Goal: Information Seeking & Learning: Learn about a topic

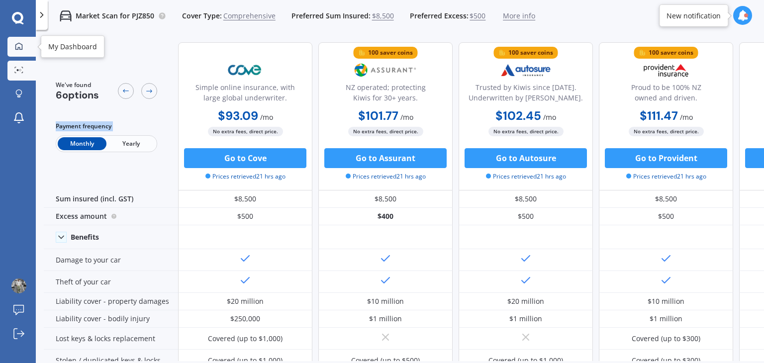
click at [14, 42] on div at bounding box center [18, 46] width 15 height 9
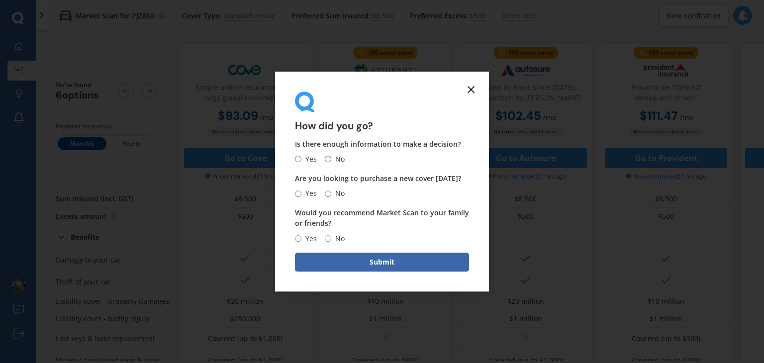
click at [470, 87] on icon at bounding box center [471, 90] width 12 height 12
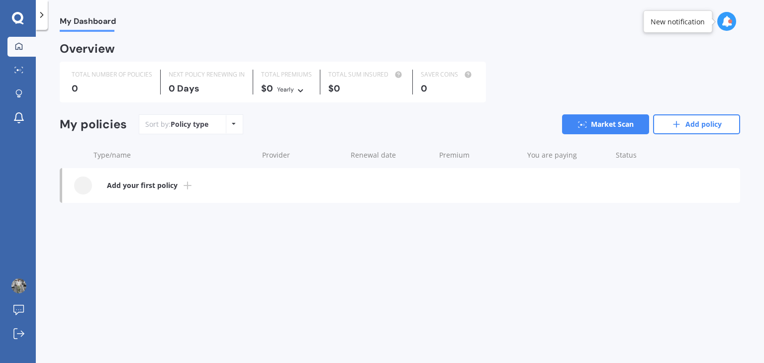
click at [494, 225] on div "My Dashboard Overview TOTAL NUMBER OF POLICIES 0 NEXT POLICY RENEWING [DATE] TO…" at bounding box center [400, 198] width 729 height 333
click at [592, 122] on link "Market Scan" at bounding box center [605, 124] width 87 height 20
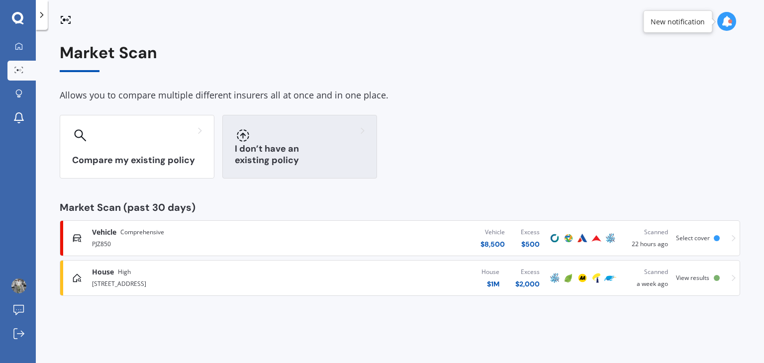
click at [328, 128] on div at bounding box center [300, 135] width 130 height 16
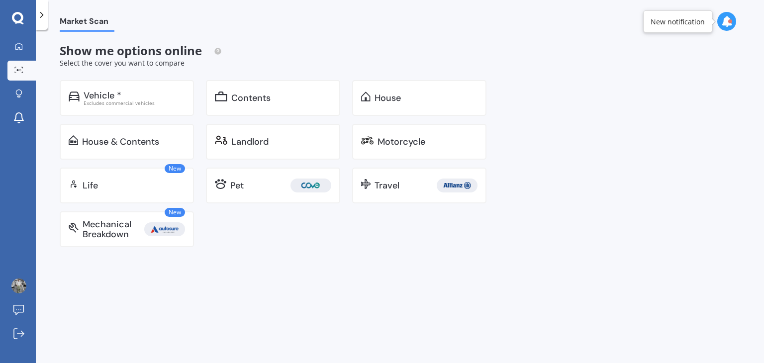
click at [701, 80] on div "Market Scan Show me options online Select the cover you want to compare Vehicle…" at bounding box center [400, 198] width 729 height 333
